Goal: Book appointment/travel/reservation

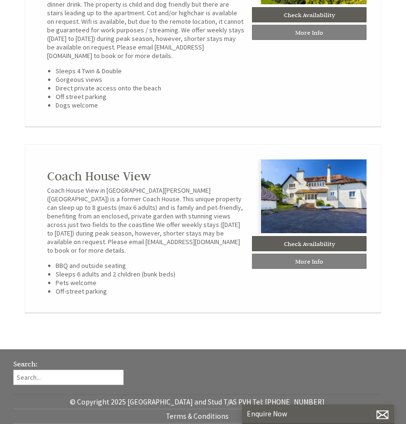
scroll to position [0, 9]
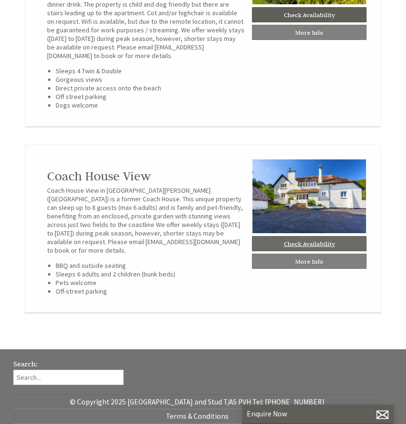
click at [307, 243] on link "Check Availability" at bounding box center [309, 243] width 115 height 15
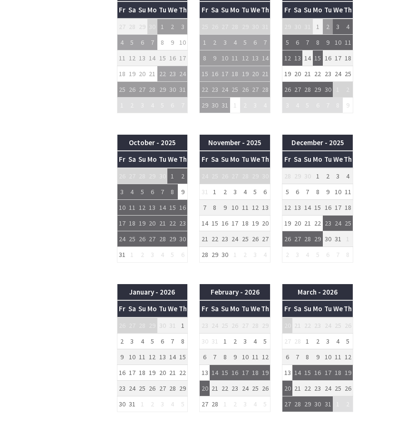
scroll to position [621, 0]
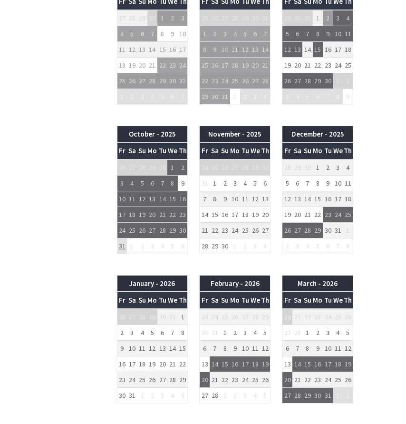
click at [122, 246] on td "31" at bounding box center [122, 246] width 10 height 16
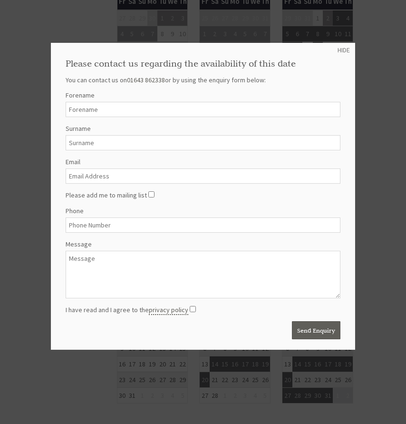
click at [105, 107] on input "Forename" at bounding box center [203, 109] width 275 height 15
type input "[PERSON_NAME]"
type input "[EMAIL_ADDRESS][DOMAIN_NAME]"
type input "07846242511"
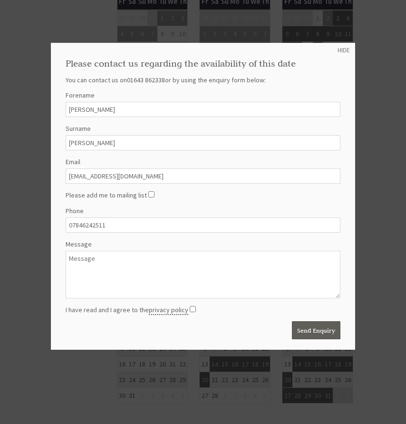
click at [80, 260] on textarea "Message" at bounding box center [203, 275] width 275 height 48
type textarea "Hi"
click at [338, 48] on link "HIDE" at bounding box center [344, 50] width 12 height 9
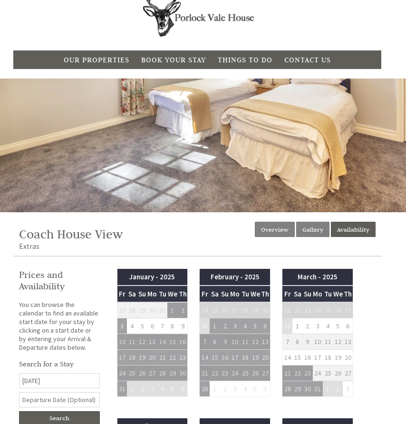
scroll to position [0, 0]
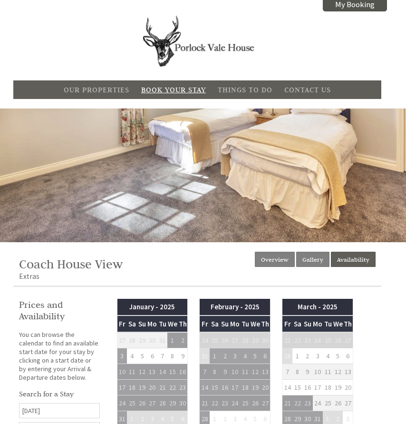
click at [171, 90] on link "Book Your Stay" at bounding box center [173, 89] width 65 height 9
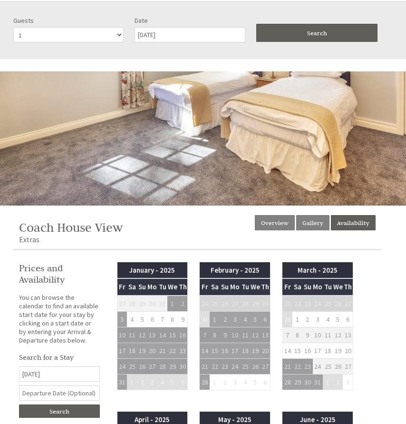
scroll to position [108, 0]
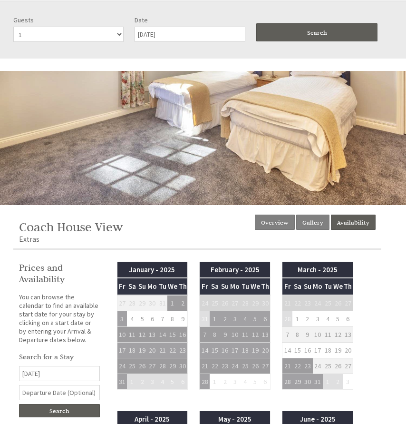
click at [195, 148] on div at bounding box center [203, 138] width 406 height 134
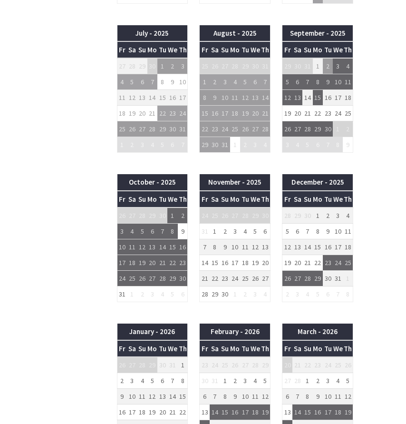
scroll to position [622, 0]
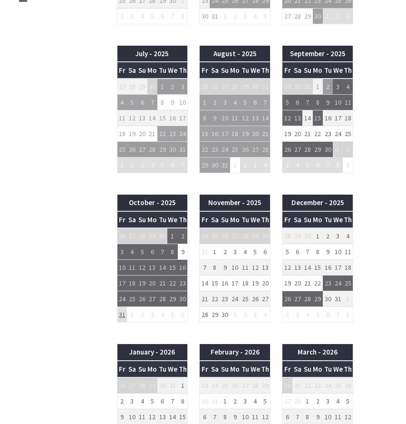
click at [121, 313] on td "31" at bounding box center [122, 315] width 10 height 16
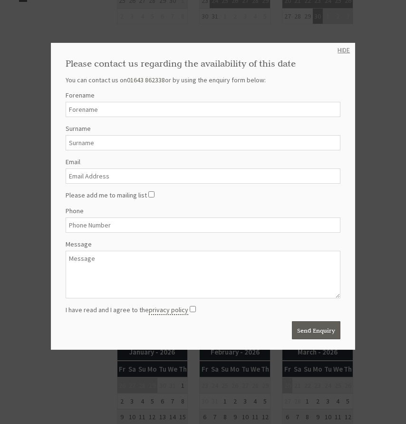
click at [338, 47] on link "HIDE" at bounding box center [344, 50] width 12 height 9
